Goal: Task Accomplishment & Management: Use online tool/utility

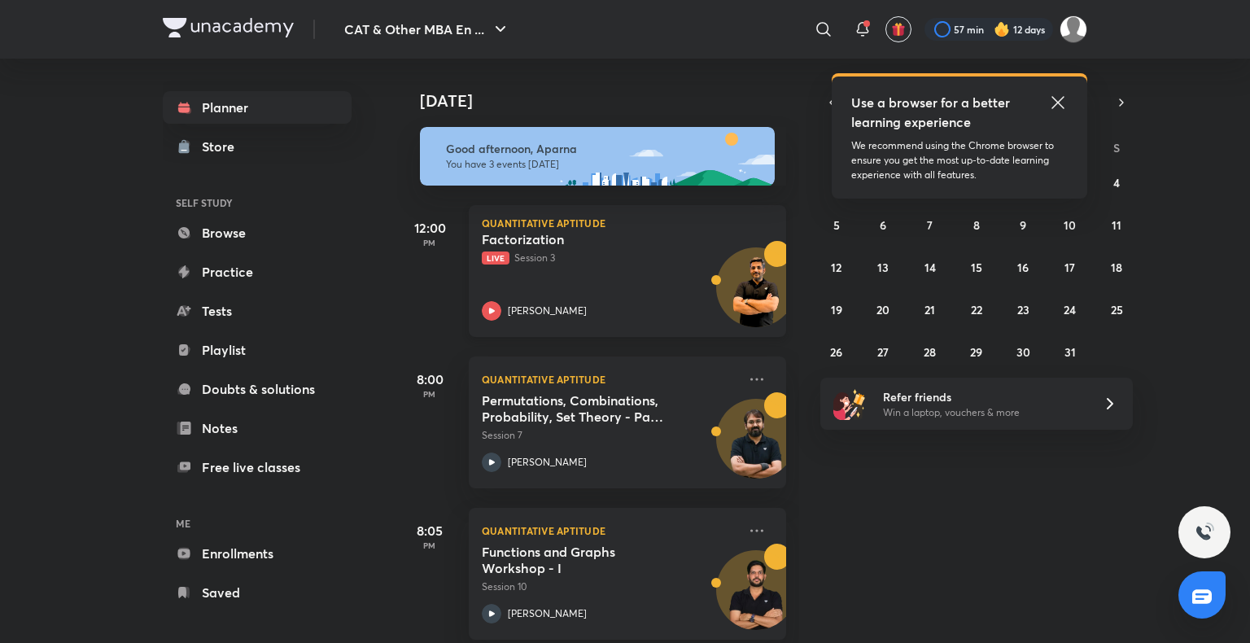
scroll to position [22, 0]
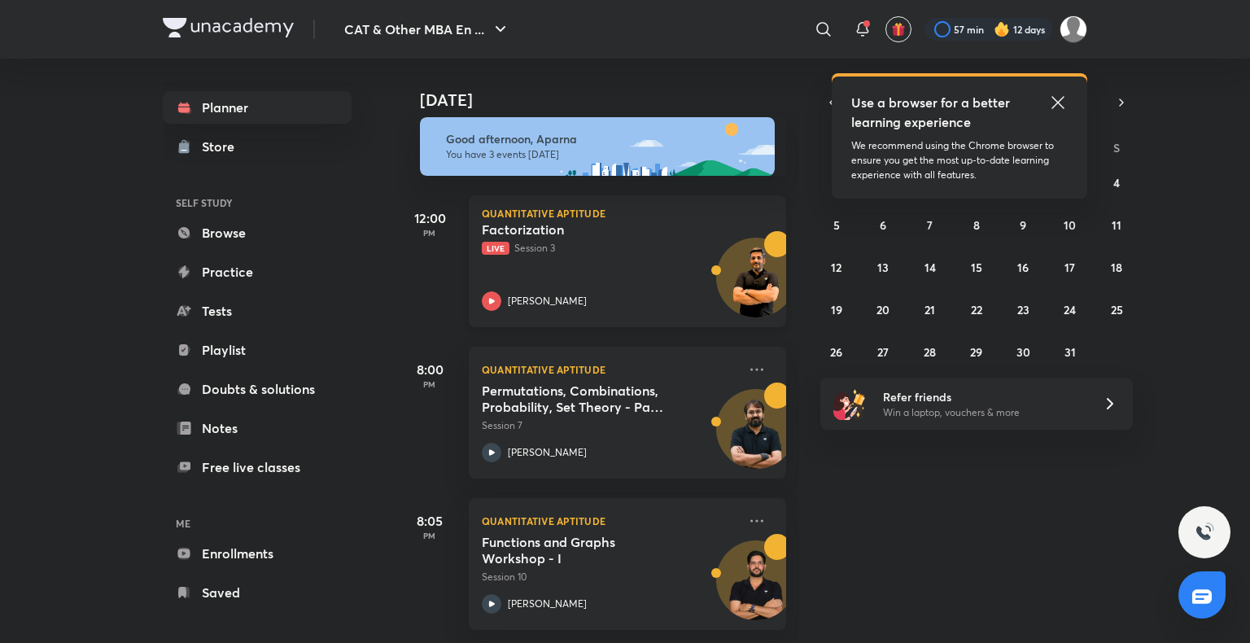
click at [489, 298] on icon at bounding box center [492, 301] width 6 height 6
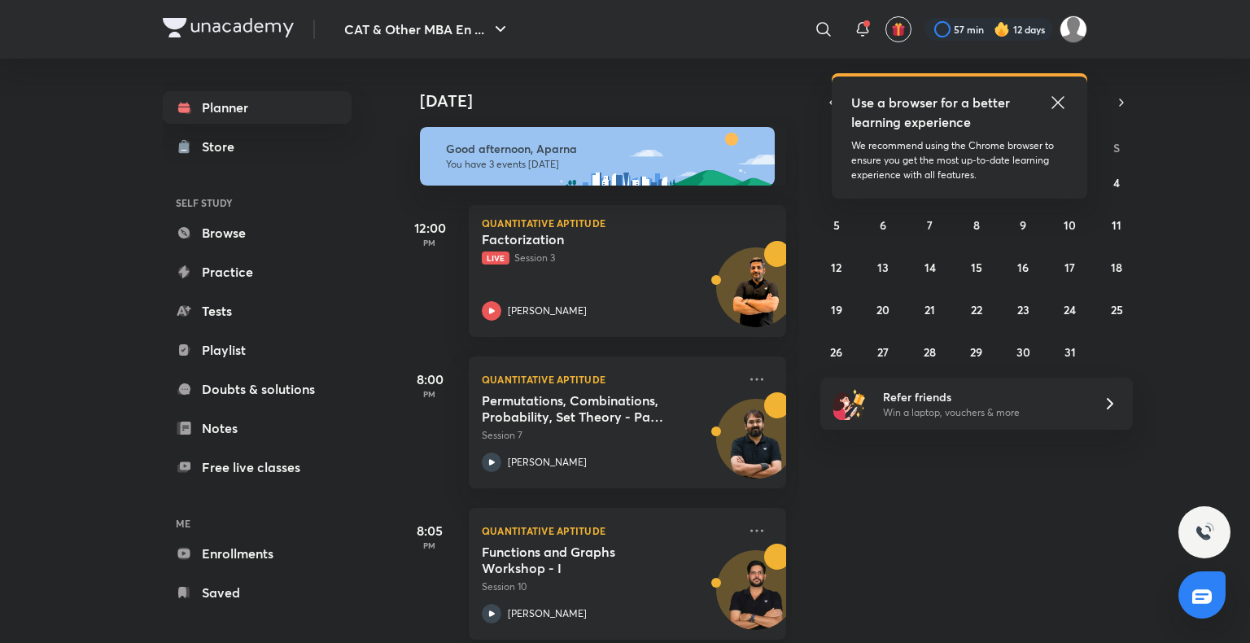
scroll to position [22, 0]
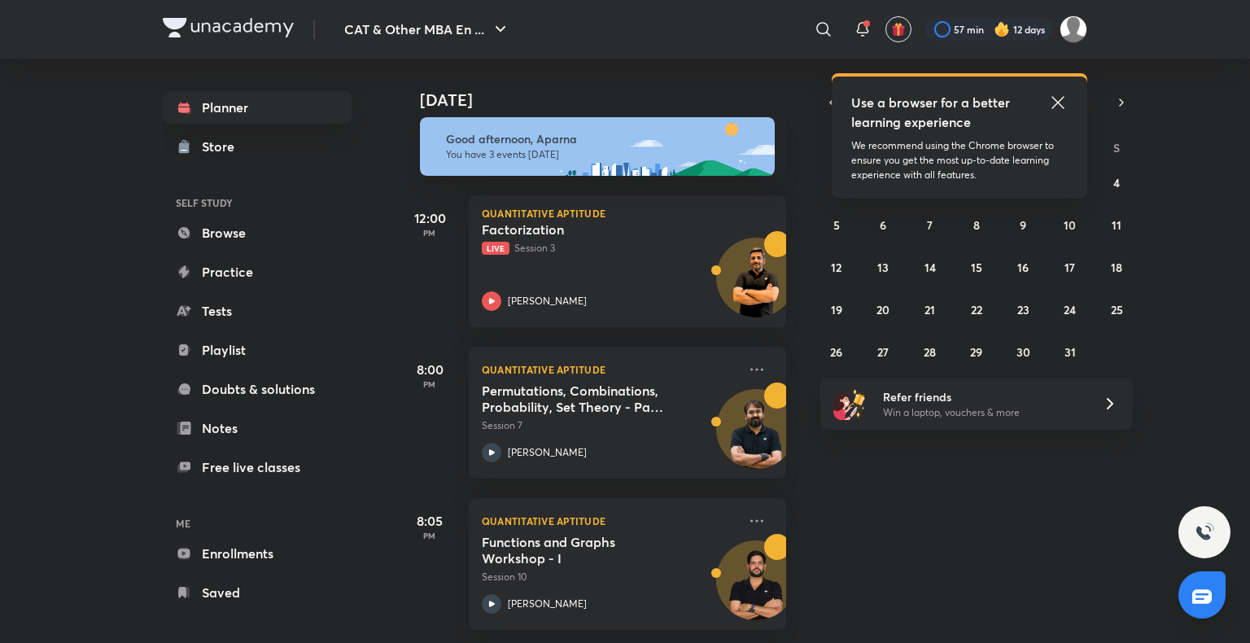
click at [1054, 99] on icon at bounding box center [1058, 103] width 20 height 20
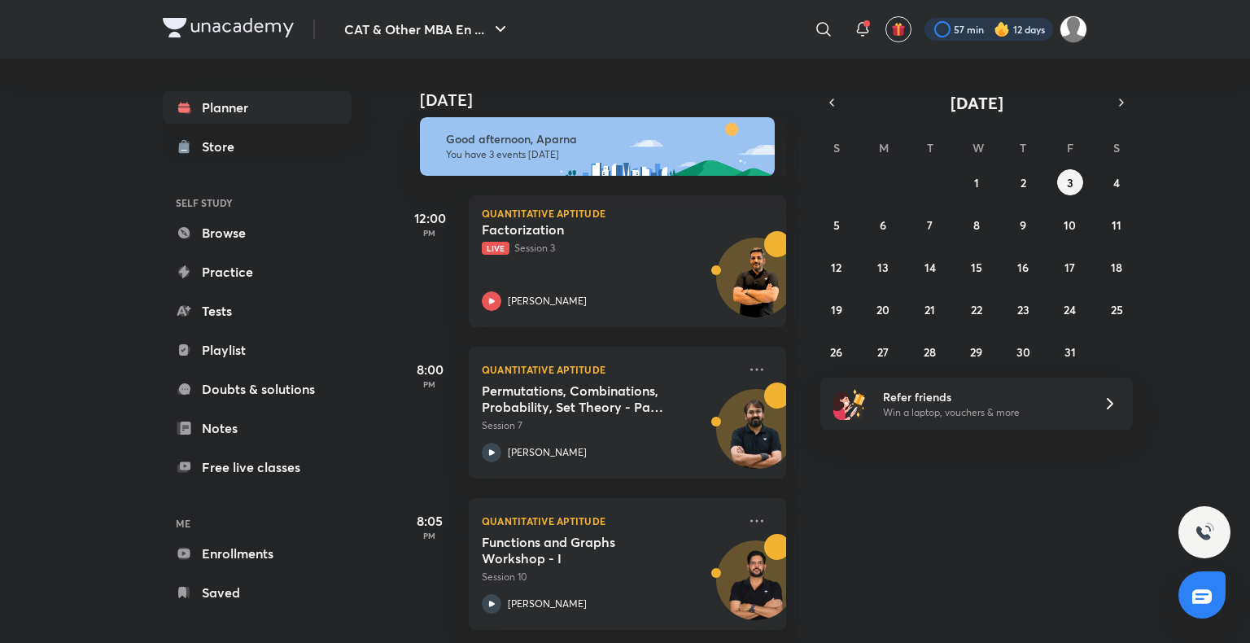
click at [1010, 31] on div at bounding box center [988, 29] width 129 height 23
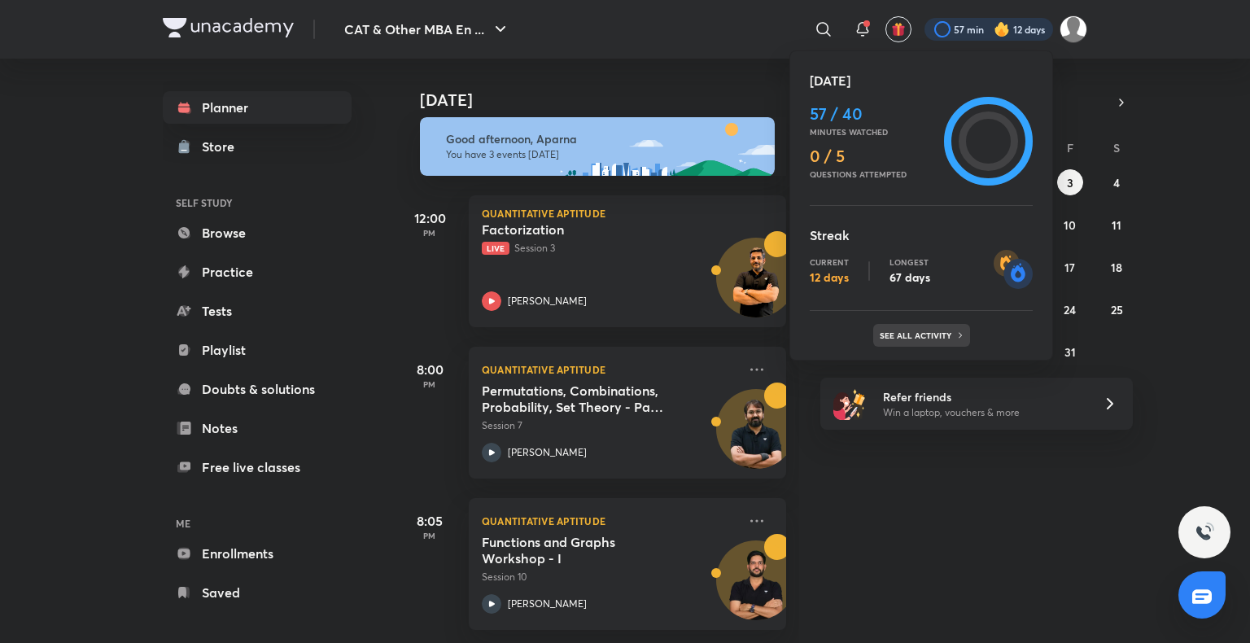
click at [948, 343] on div "See all activity" at bounding box center [921, 335] width 97 height 23
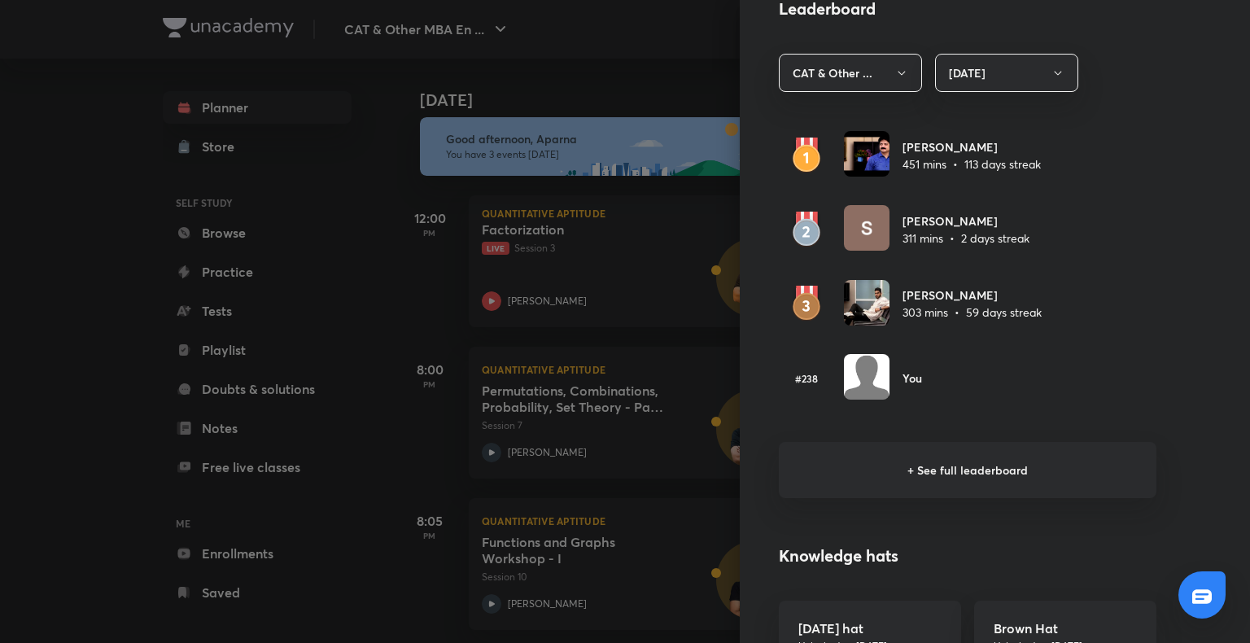
scroll to position [947, 0]
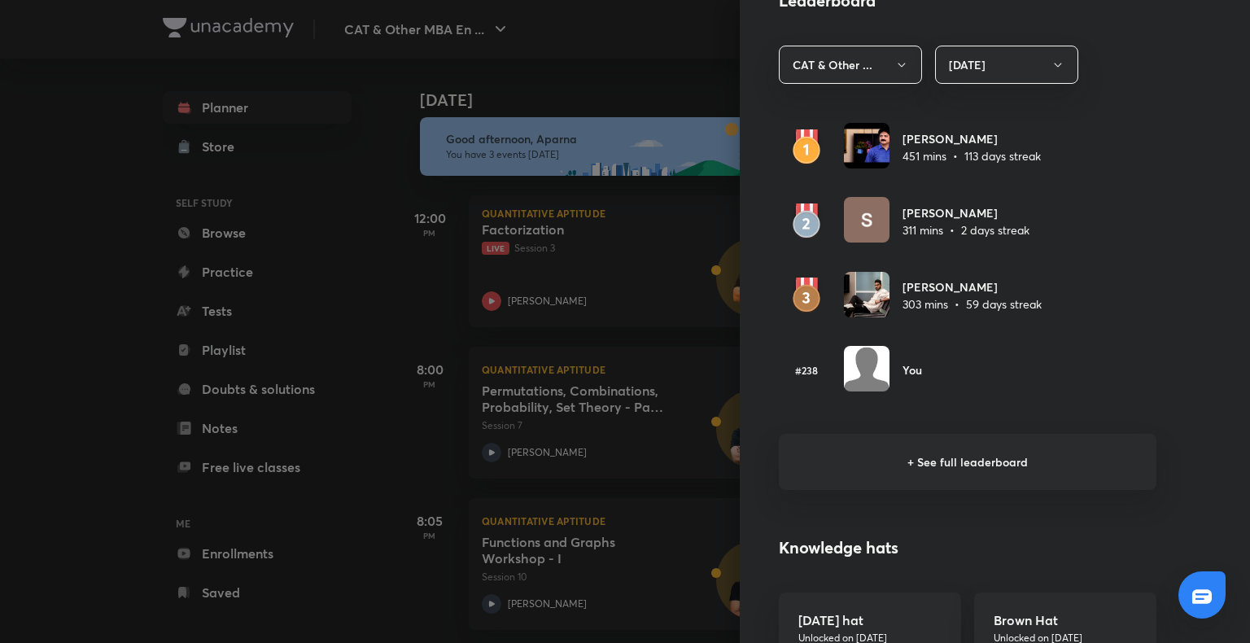
click at [915, 461] on h6 "+ See full leaderboard" at bounding box center [968, 462] width 378 height 56
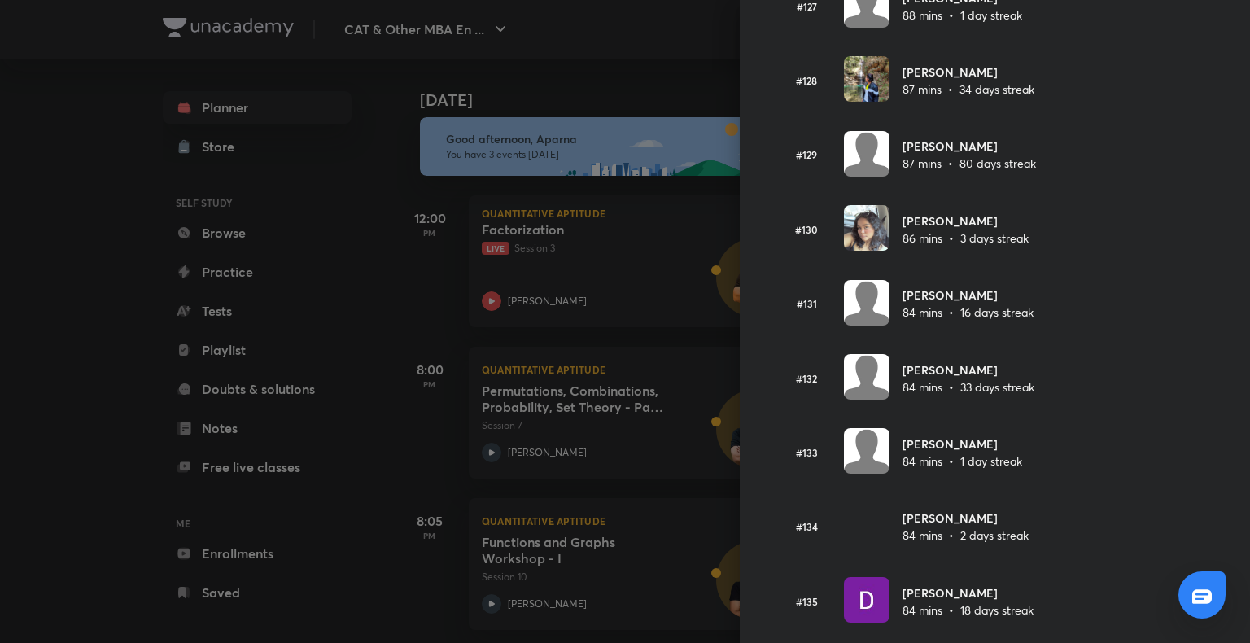
scroll to position [9830, 0]
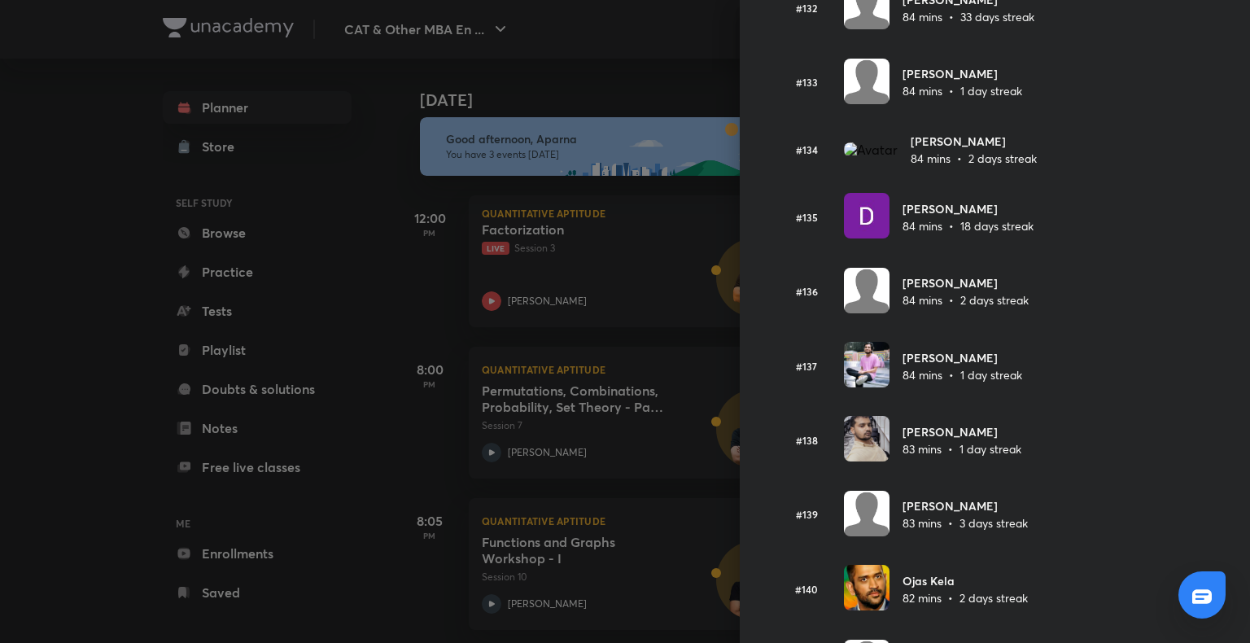
click at [94, 473] on div at bounding box center [625, 321] width 1250 height 643
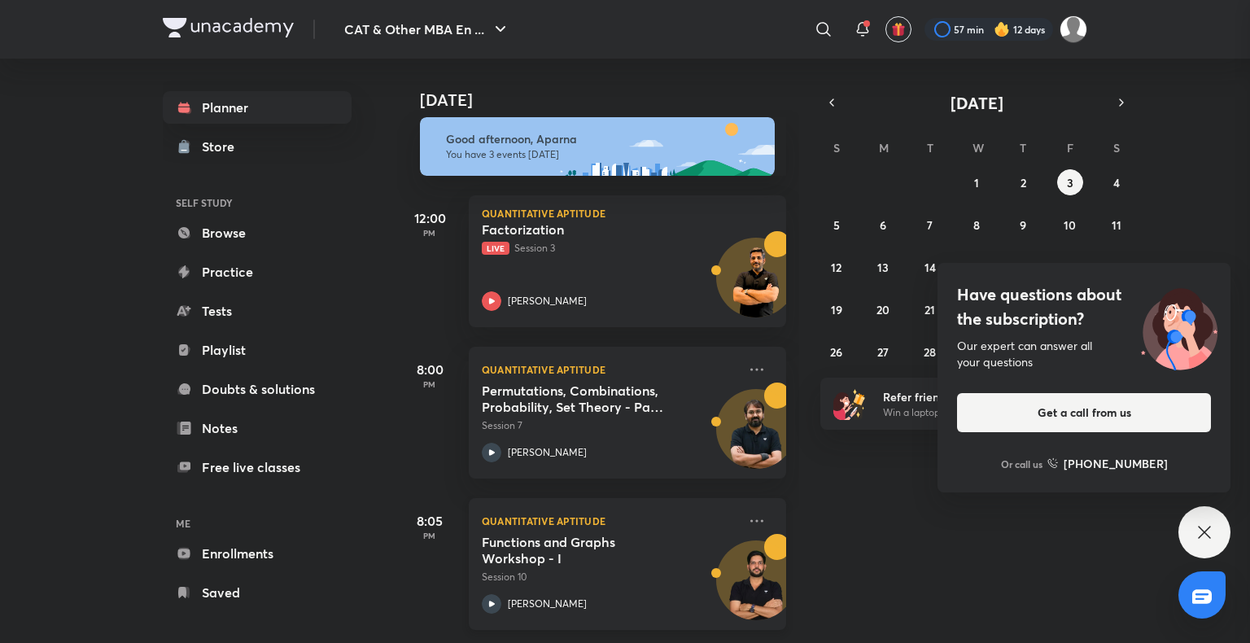
scroll to position [0, 0]
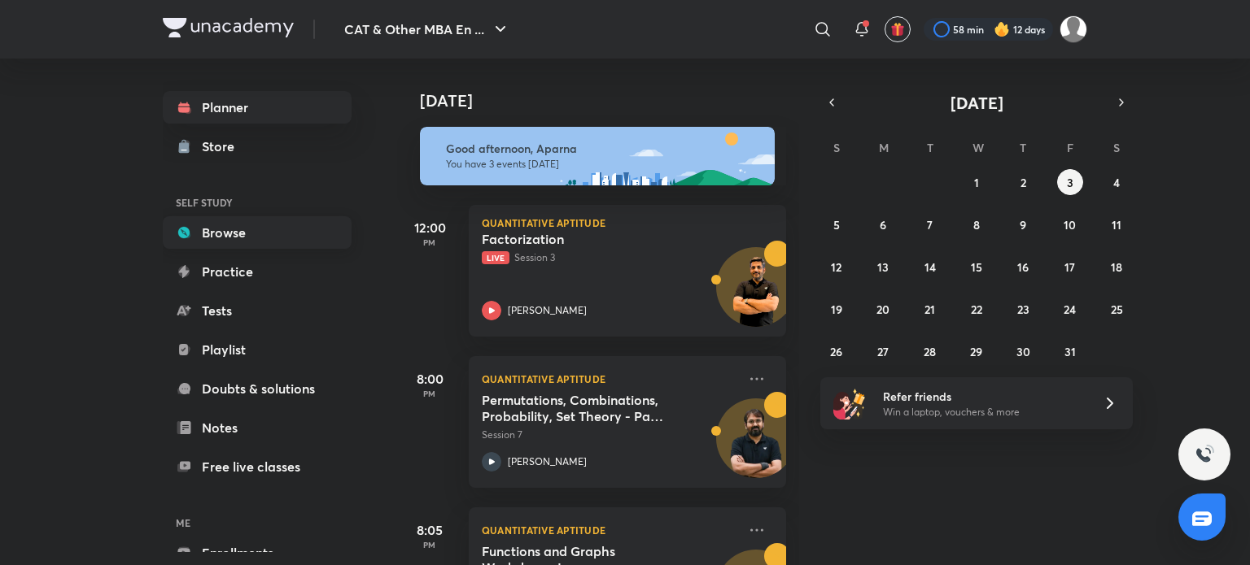
click at [282, 246] on link "Browse" at bounding box center [257, 232] width 189 height 33
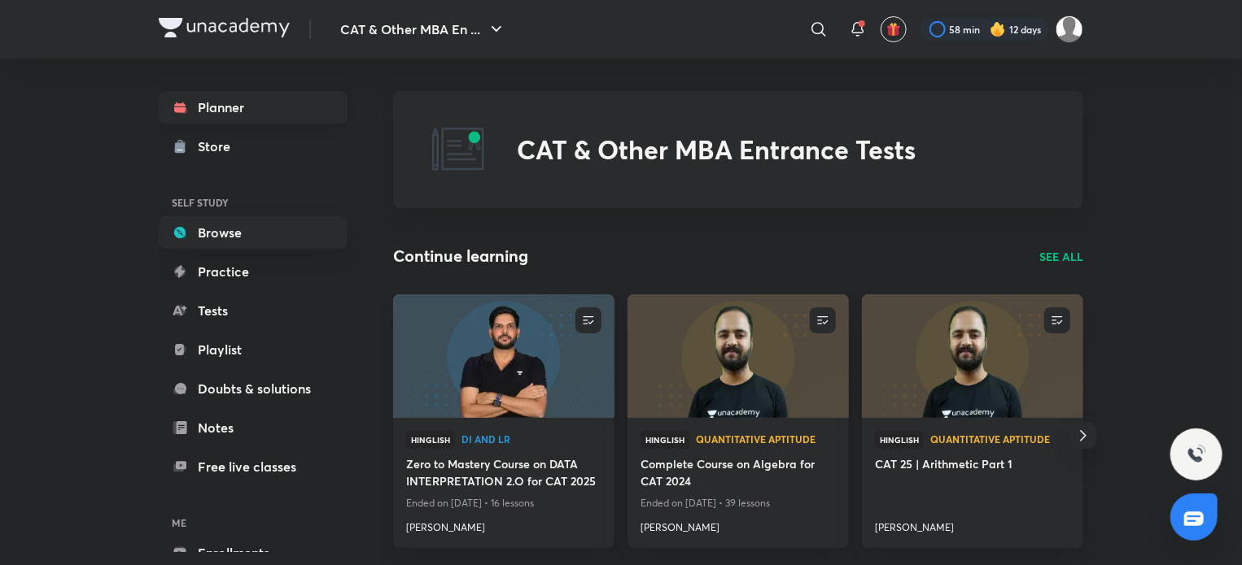
click at [277, 107] on link "Planner" at bounding box center [253, 107] width 189 height 33
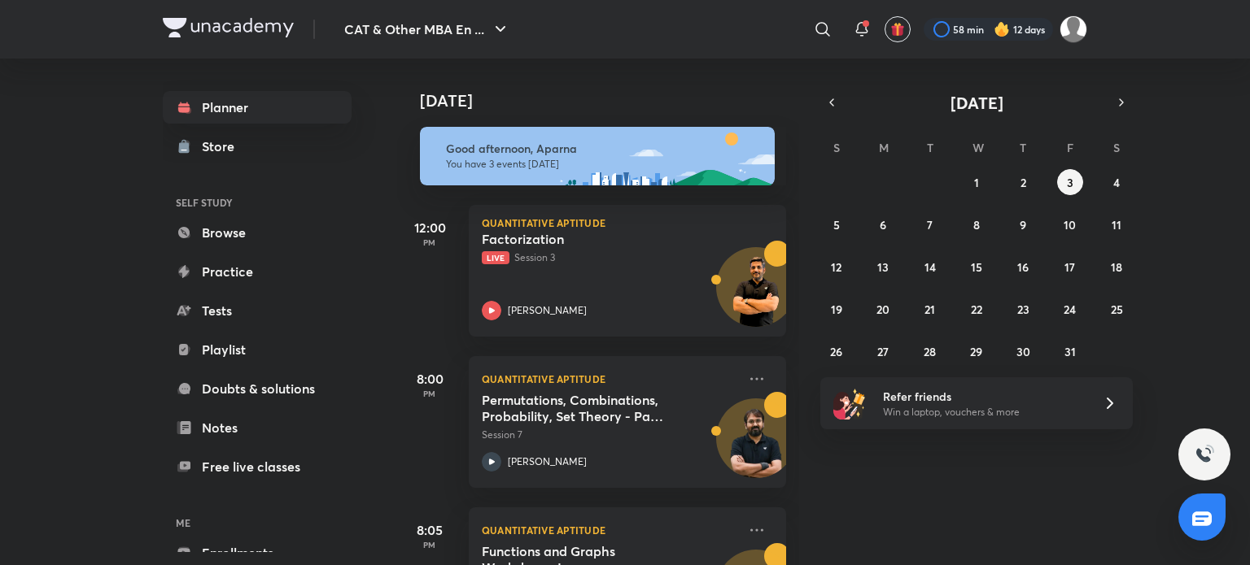
click at [829, 90] on div "Today Good afternoon, Aparna You have 3 events today 12:00 PM Quantitative Apti…" at bounding box center [821, 312] width 849 height 507
click at [829, 95] on icon "button" at bounding box center [831, 102] width 13 height 15
click at [890, 266] on button "15" at bounding box center [883, 267] width 26 height 26
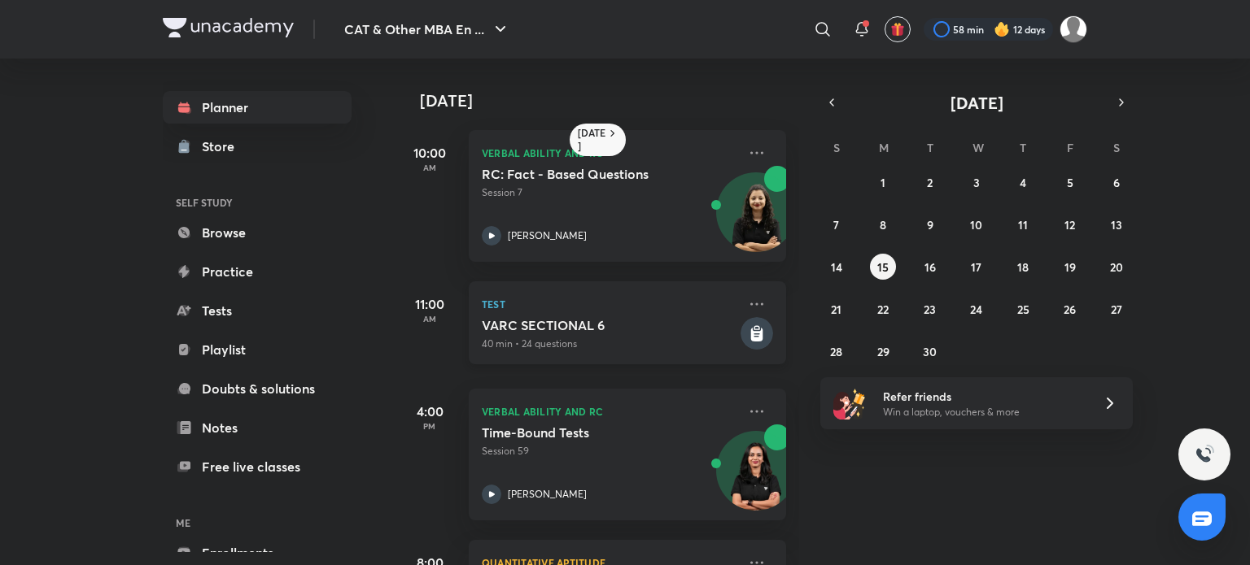
click at [656, 325] on h5 "VARC SECTIONAL 6" at bounding box center [609, 325] width 255 height 16
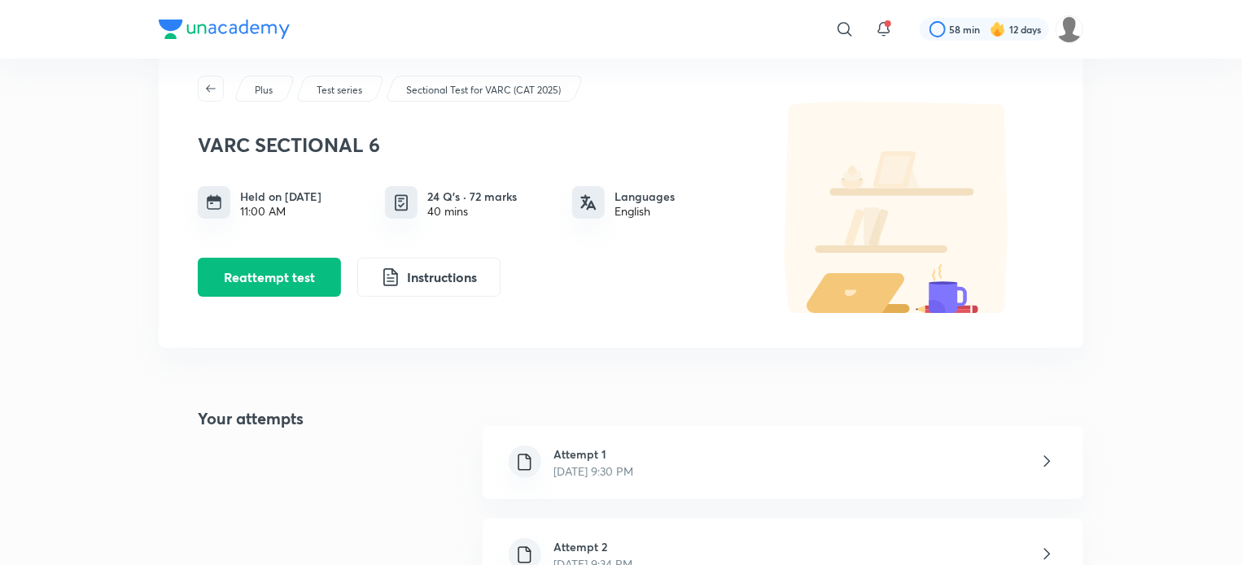
scroll to position [46, 0]
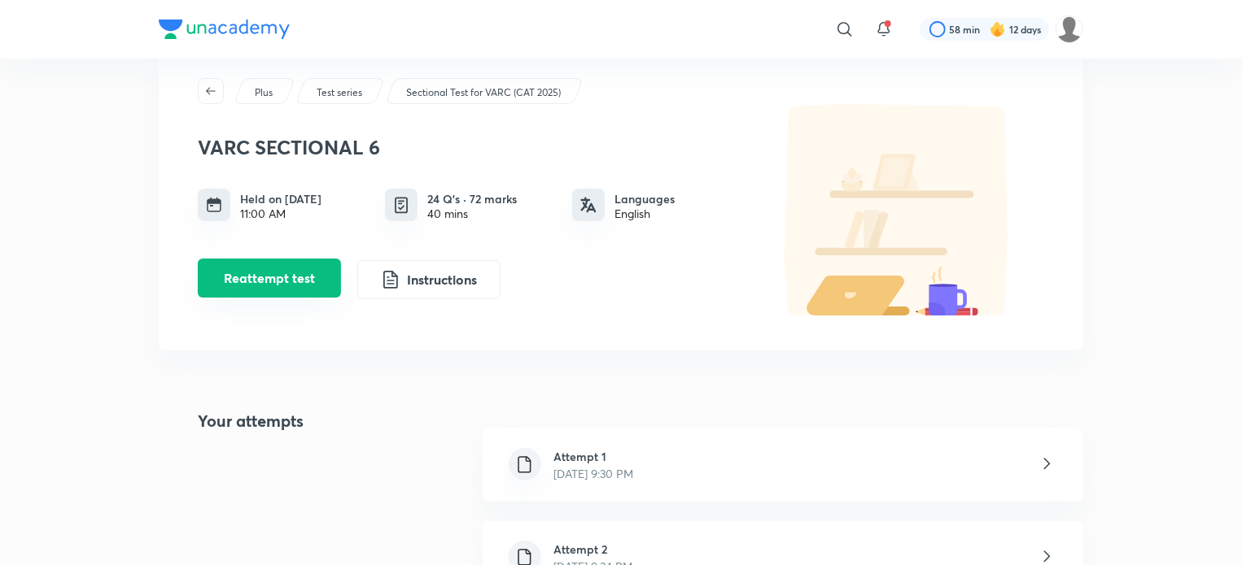
click at [263, 286] on button "Reattempt test" at bounding box center [269, 278] width 143 height 39
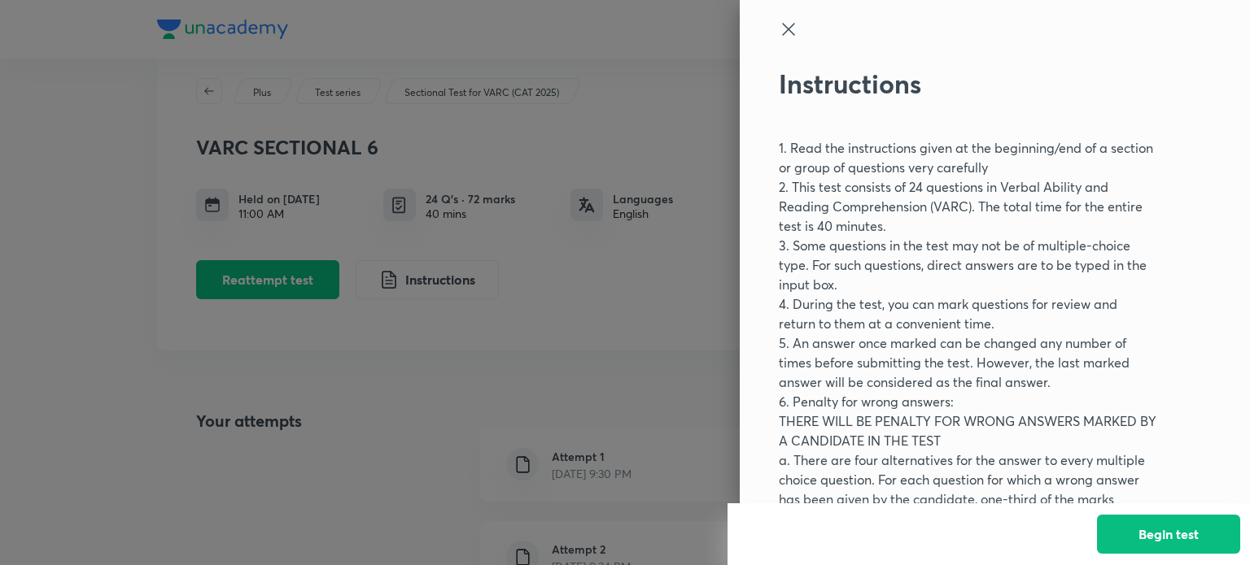
click at [498, 324] on div at bounding box center [625, 282] width 1250 height 565
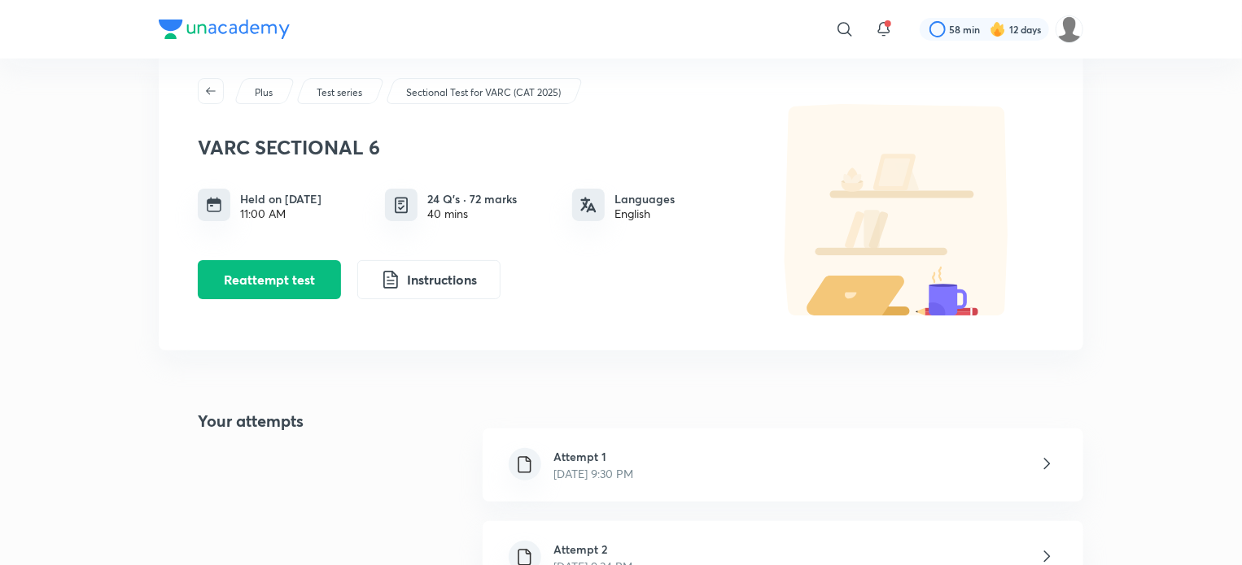
scroll to position [159, 0]
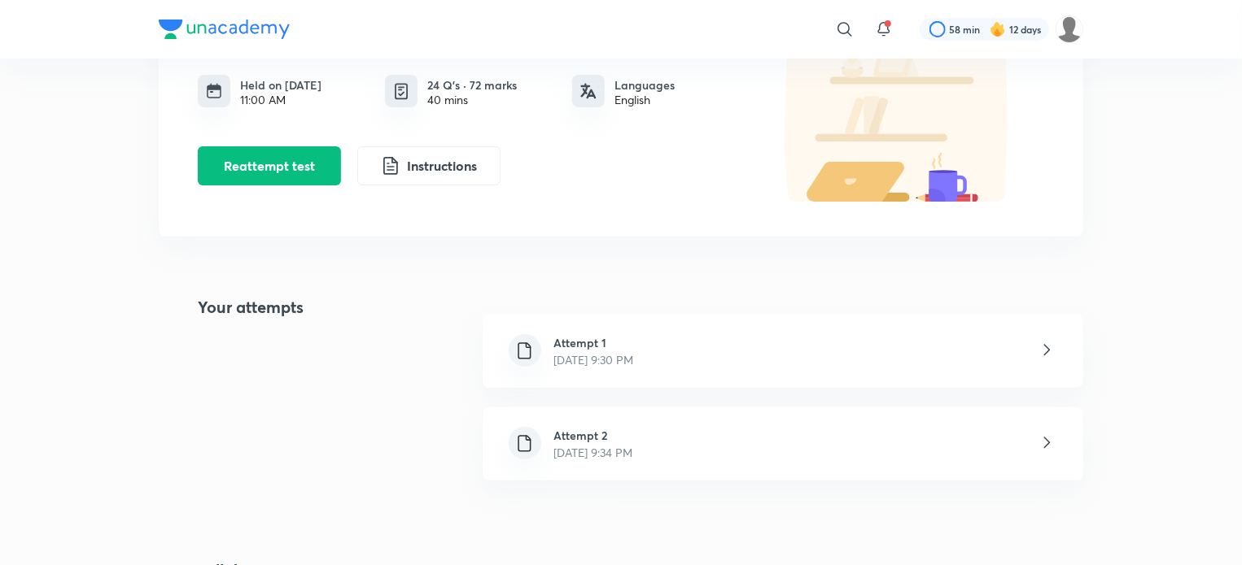
click at [622, 450] on p "Oct 2, 2025, 9:34 PM" at bounding box center [593, 452] width 79 height 17
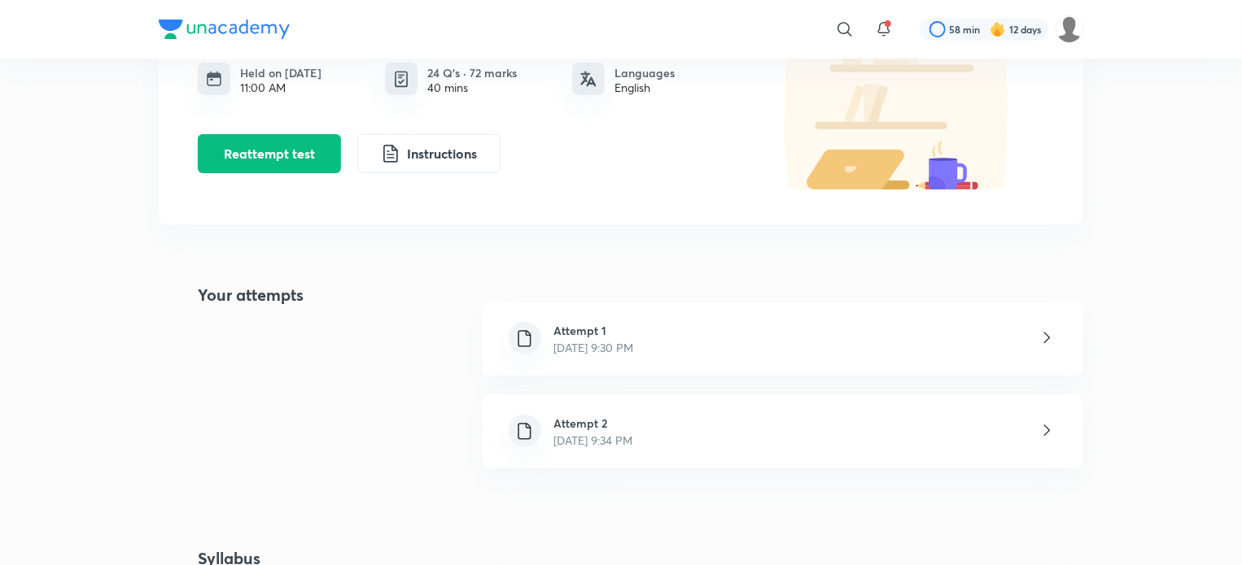
scroll to position [172, 0]
